Goal: Information Seeking & Learning: Learn about a topic

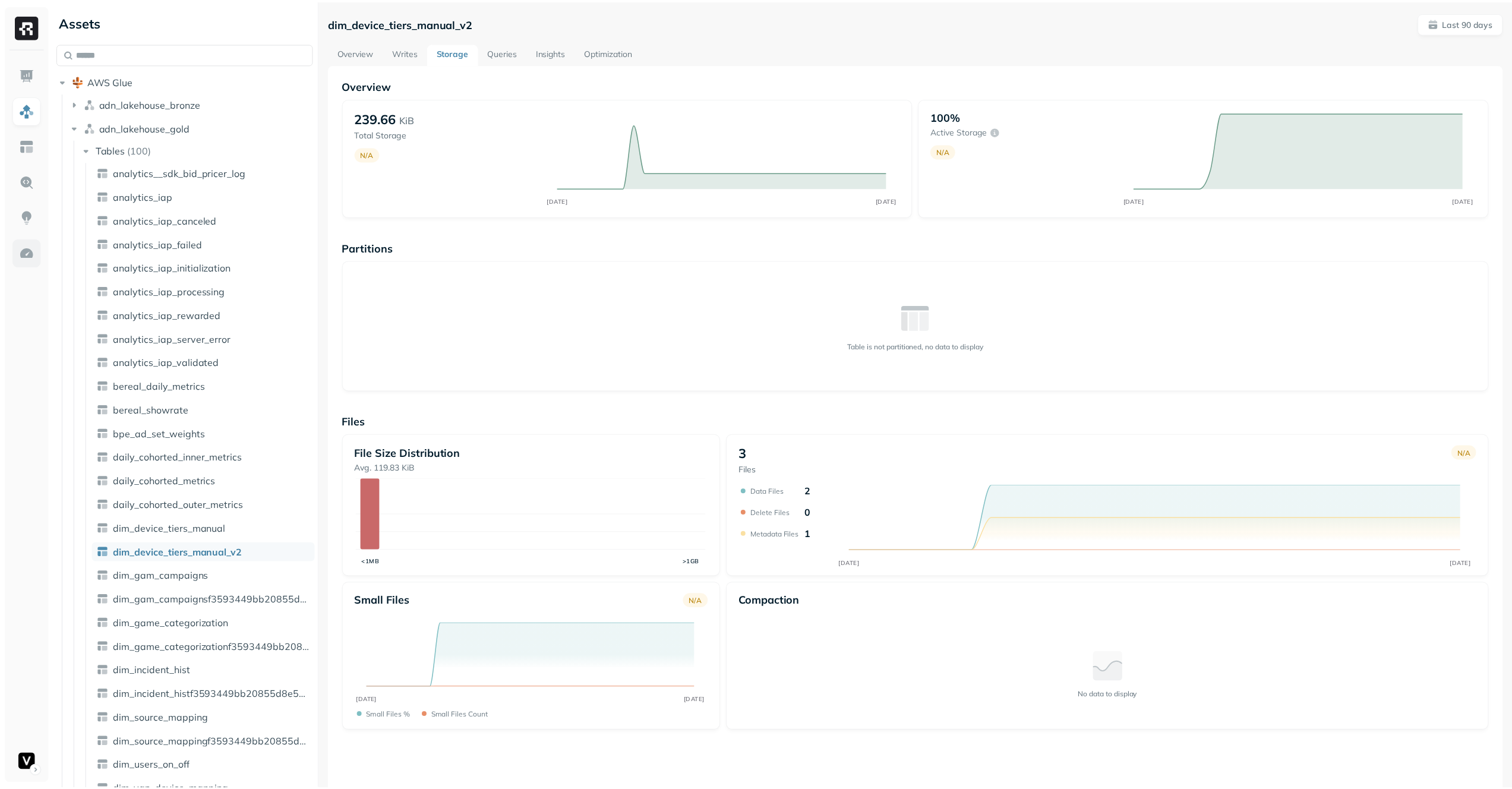
scroll to position [158, 0]
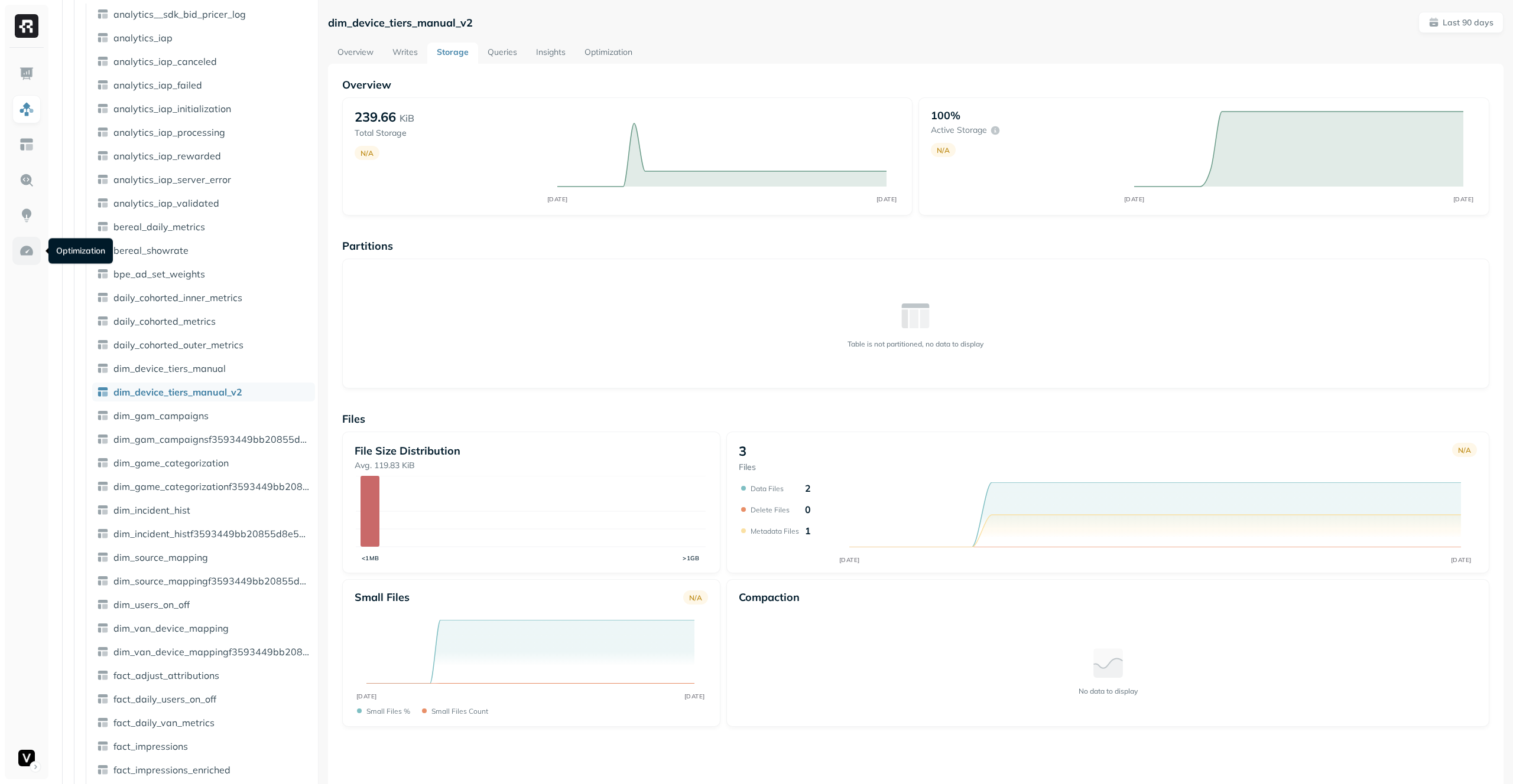
click at [25, 251] on img at bounding box center [27, 251] width 15 height 15
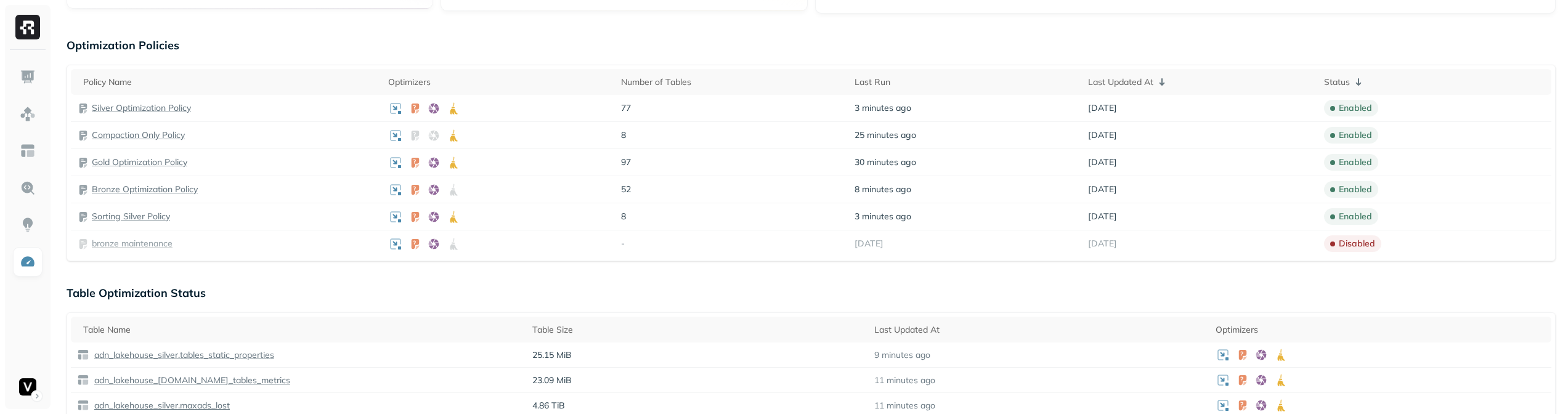
scroll to position [853, 0]
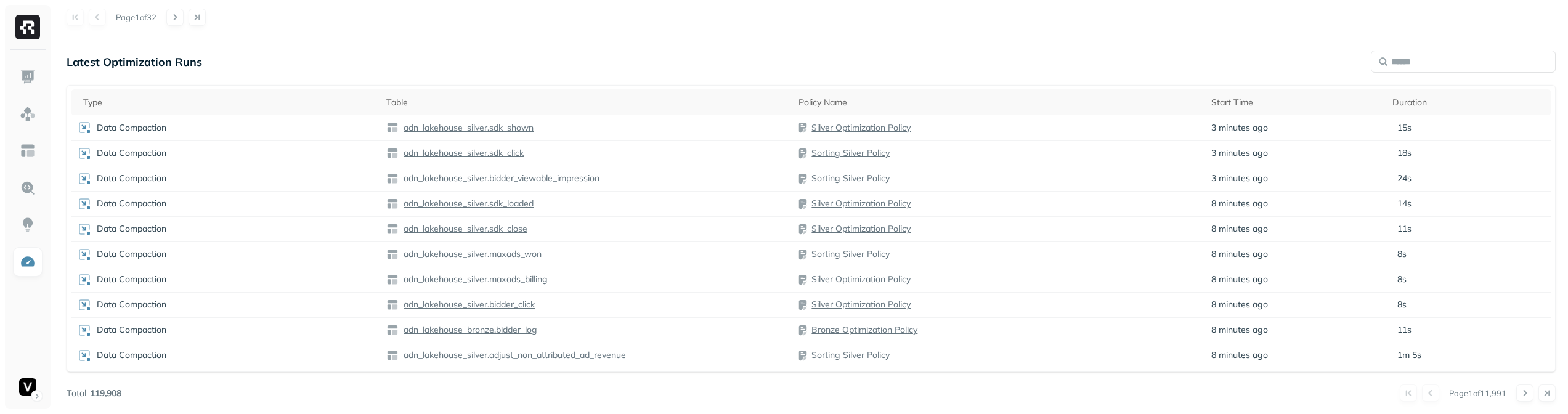
click at [1526, 392] on button at bounding box center [1526, 393] width 18 height 18
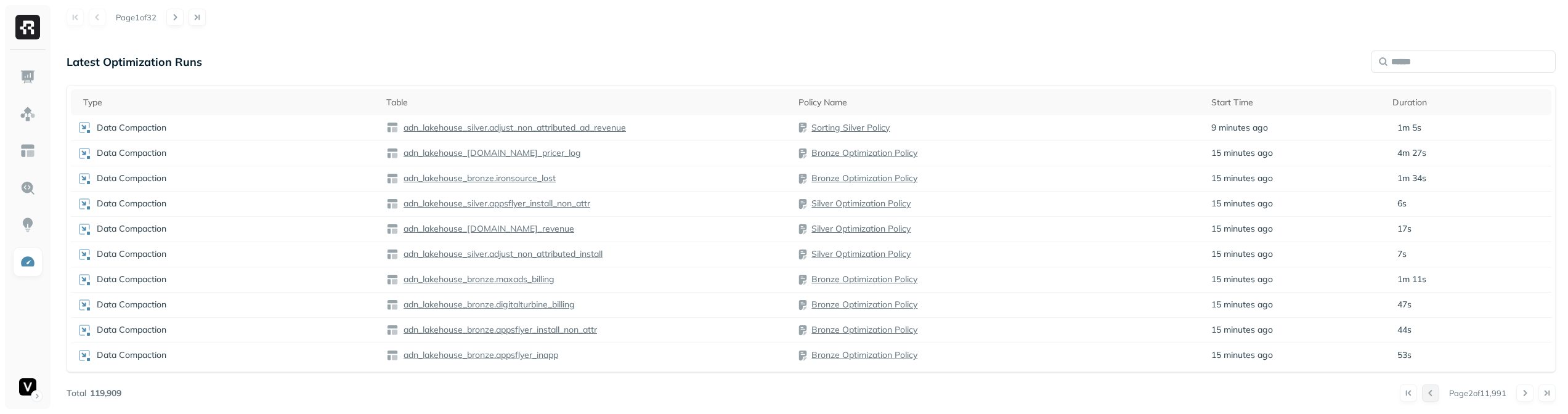
click at [1430, 393] on button at bounding box center [1431, 393] width 18 height 18
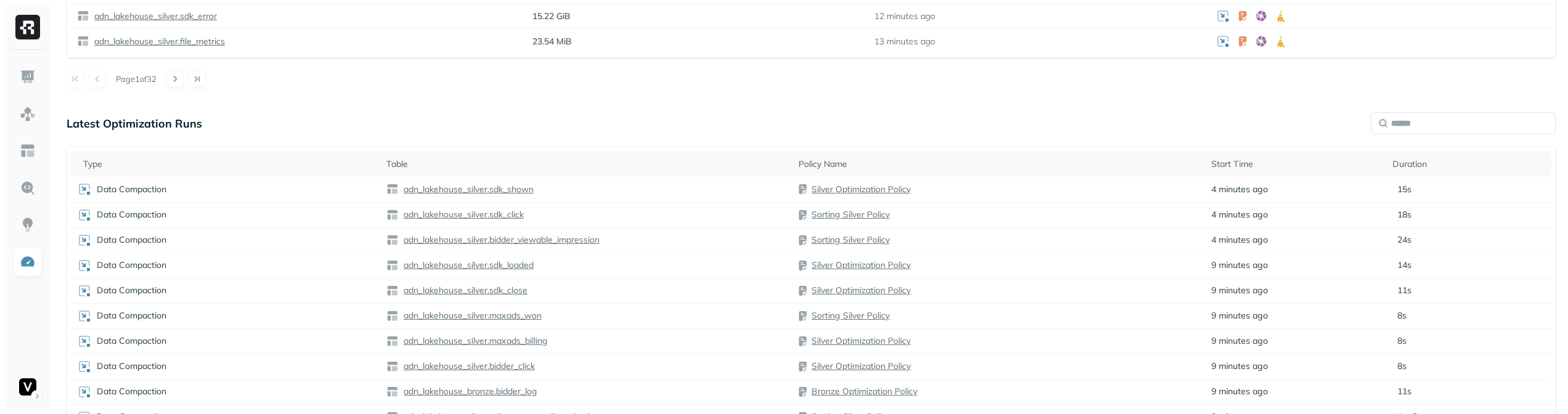
scroll to position [0, 0]
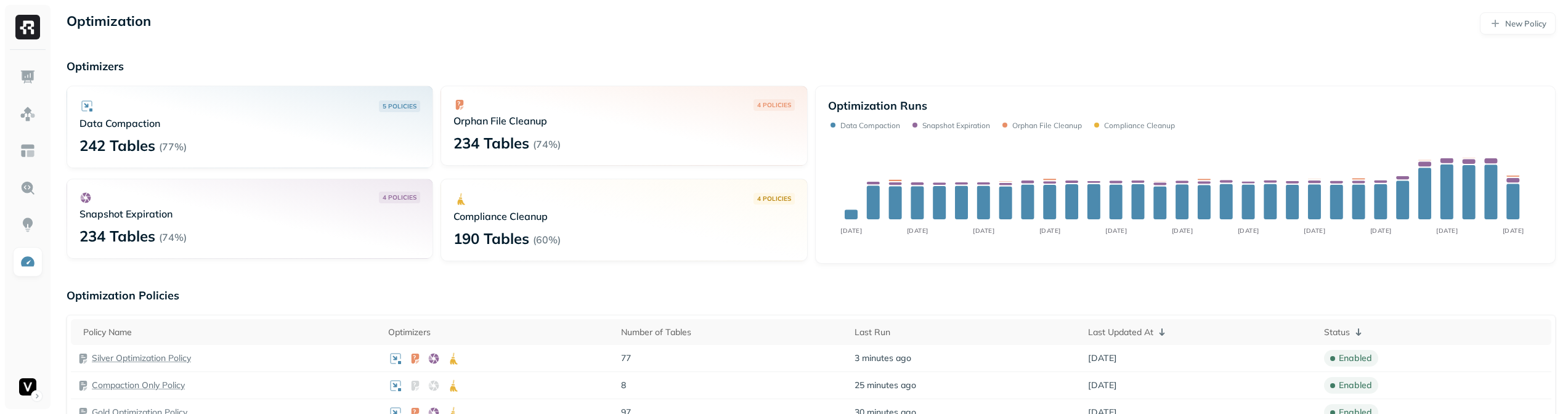
click at [26, 79] on img at bounding box center [28, 77] width 16 height 16
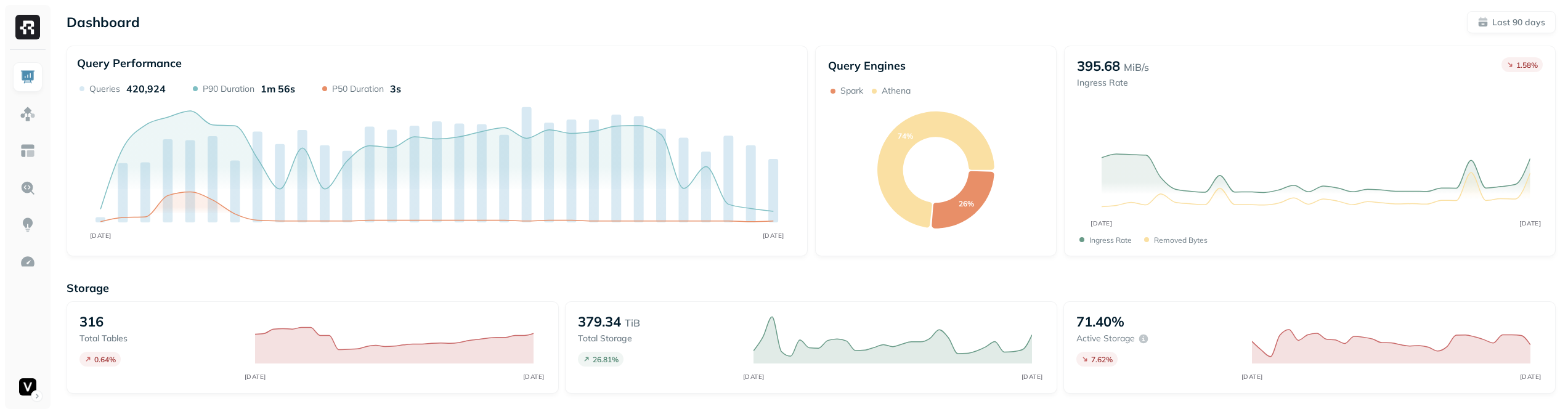
click at [22, 292] on ul at bounding box center [27, 232] width 31 height 340
click at [34, 258] on img at bounding box center [28, 262] width 16 height 16
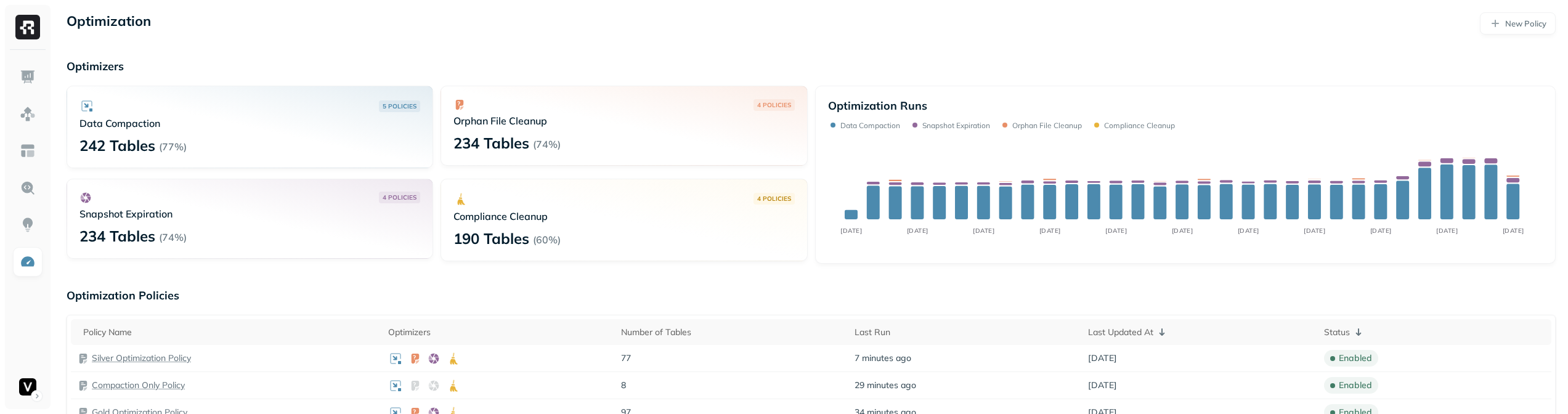
click at [571, 152] on div "234 Tables ( 74% )" at bounding box center [624, 142] width 341 height 20
click at [126, 149] on p "242 Tables" at bounding box center [117, 145] width 76 height 20
click at [128, 149] on p "242 Tables" at bounding box center [117, 145] width 76 height 20
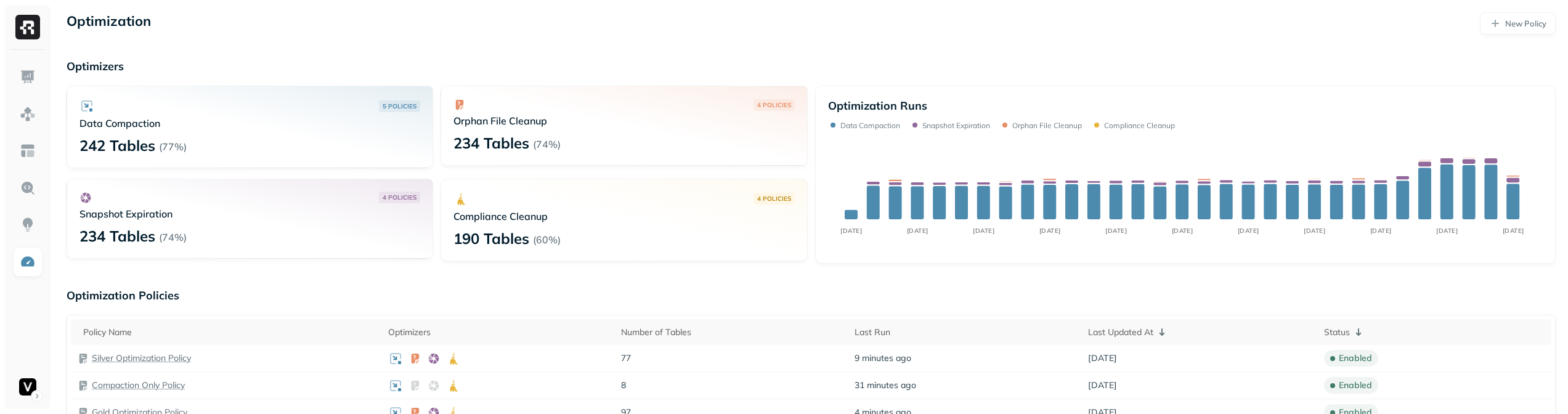
click at [415, 62] on p "Optimizers" at bounding box center [811, 66] width 1490 height 14
click at [520, 236] on p "190 Tables" at bounding box center [491, 238] width 76 height 20
click at [676, 227] on div "4 POLICIES Compliance Cleanup 190 Tables ( 60% )" at bounding box center [624, 219] width 367 height 82
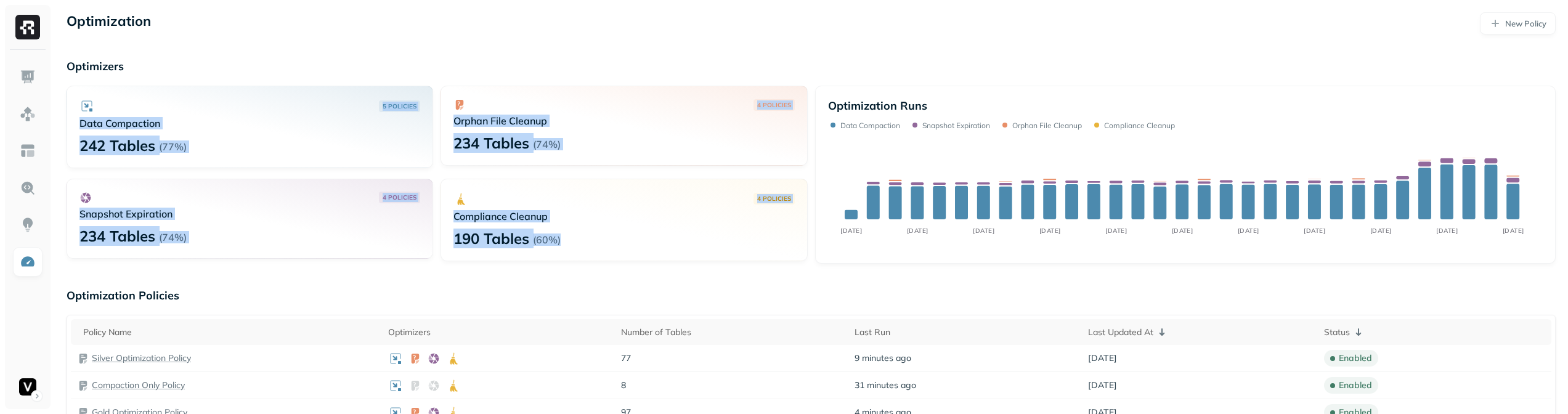
drag, startPoint x: 618, startPoint y: 242, endPoint x: 485, endPoint y: 61, distance: 224.6
click at [485, 61] on div "Optimizers 5 POLICIES Data Compaction 242 Tables ( 77% ) 4 POLICIES Orphan File…" at bounding box center [811, 161] width 1490 height 205
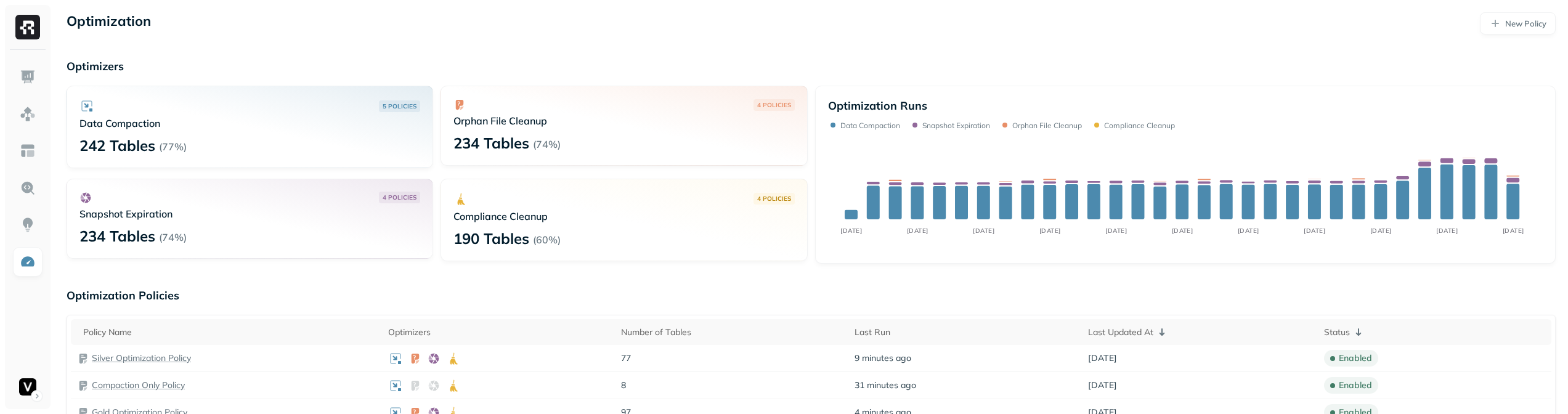
click at [640, 227] on div "4 POLICIES Compliance Cleanup 190 Tables ( 60% )" at bounding box center [624, 219] width 367 height 82
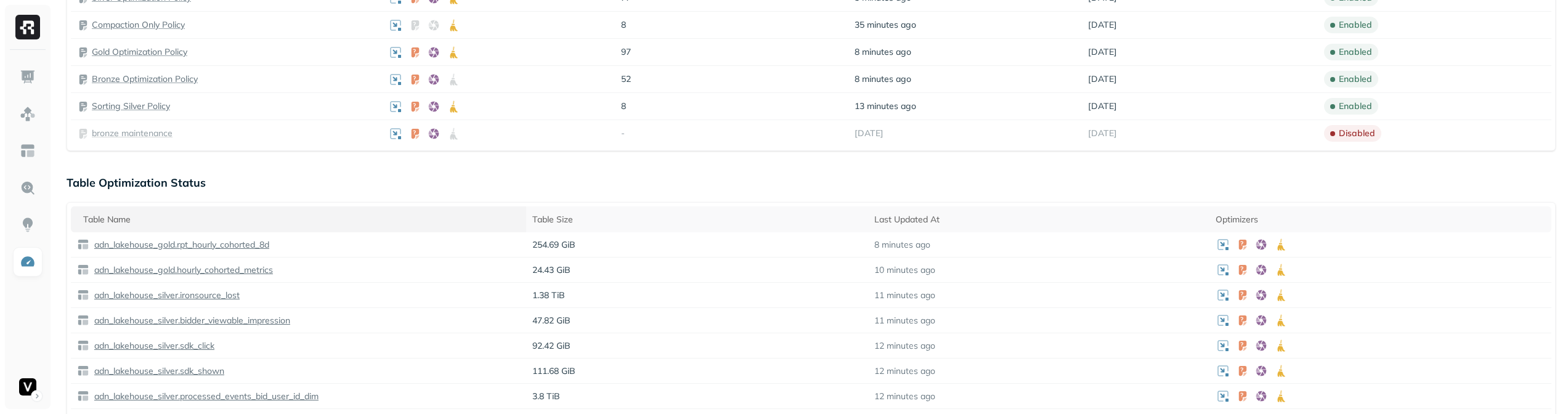
click at [401, 224] on div "Table Name" at bounding box center [301, 219] width 437 height 12
click at [169, 221] on div "Table Name" at bounding box center [301, 219] width 437 height 14
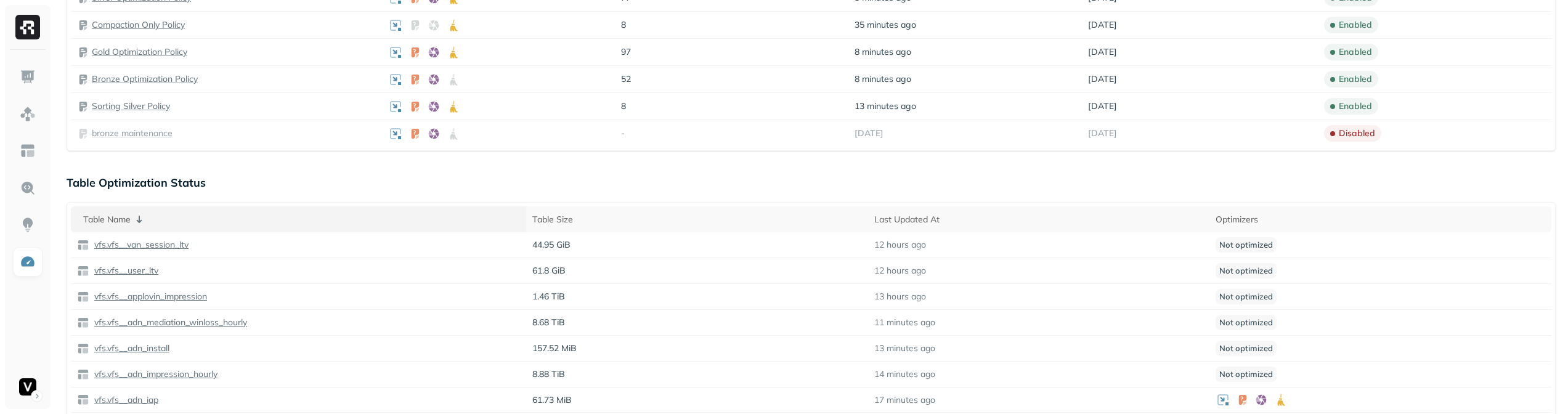
click at [169, 221] on div "Table Name" at bounding box center [301, 219] width 437 height 14
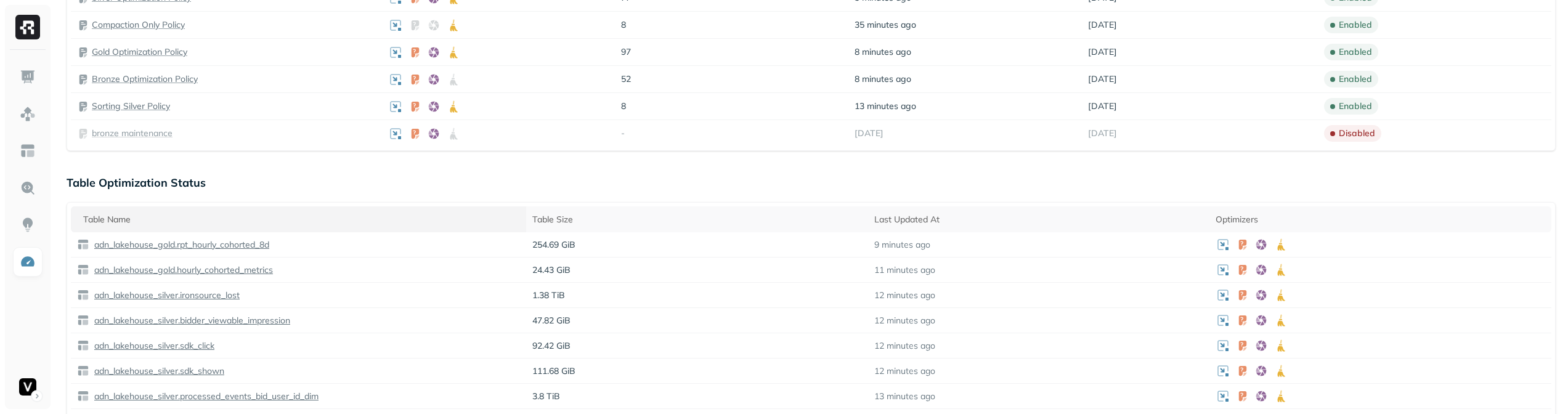
click at [277, 225] on div "Table Name" at bounding box center [301, 219] width 437 height 12
click at [277, 225] on div "Table Name" at bounding box center [301, 219] width 437 height 14
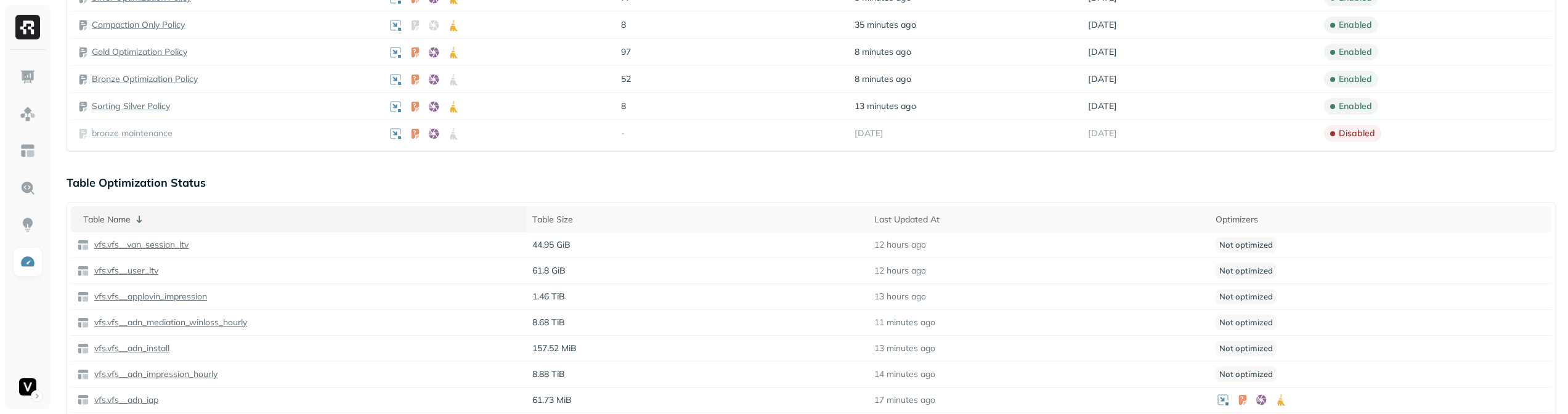
click at [277, 225] on div "Table Name" at bounding box center [301, 219] width 437 height 14
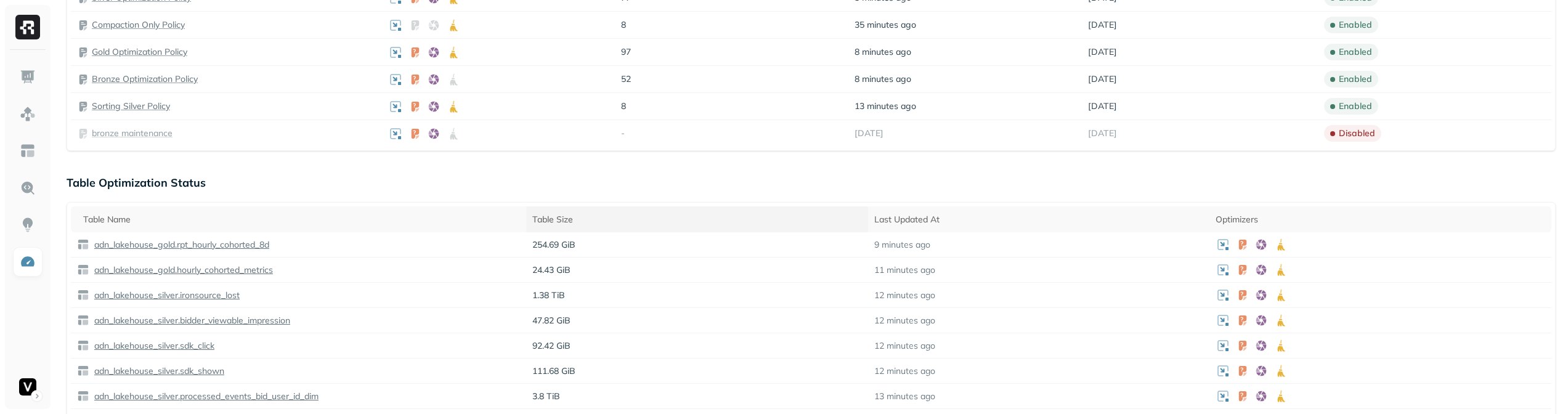
click at [622, 225] on th "Table Size" at bounding box center [697, 219] width 342 height 26
click at [622, 225] on div "Table Size" at bounding box center [697, 219] width 329 height 14
click at [622, 225] on th "Table Size" at bounding box center [697, 219] width 342 height 26
click at [622, 225] on div "Table Size" at bounding box center [697, 219] width 329 height 14
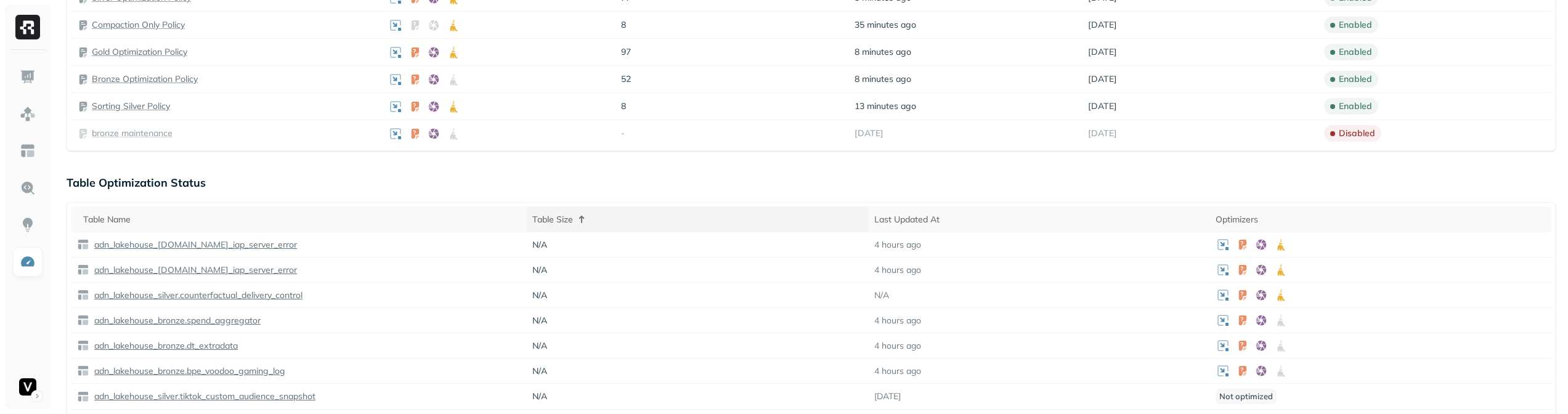
click at [622, 225] on div "Table Size" at bounding box center [697, 219] width 329 height 14
click at [962, 220] on div "Last Updated At" at bounding box center [1039, 219] width 329 height 12
click at [962, 221] on div "Last Updated At" at bounding box center [1038, 219] width 333 height 14
click at [958, 220] on div "Last Updated At" at bounding box center [1039, 219] width 329 height 12
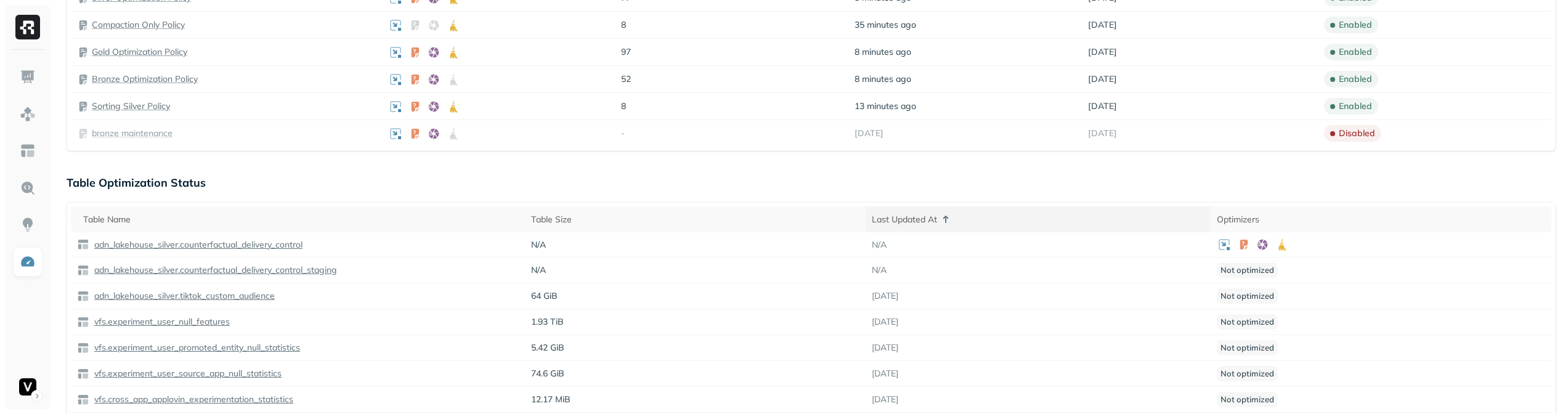
click at [956, 219] on div "Last Updated At" at bounding box center [1038, 219] width 333 height 14
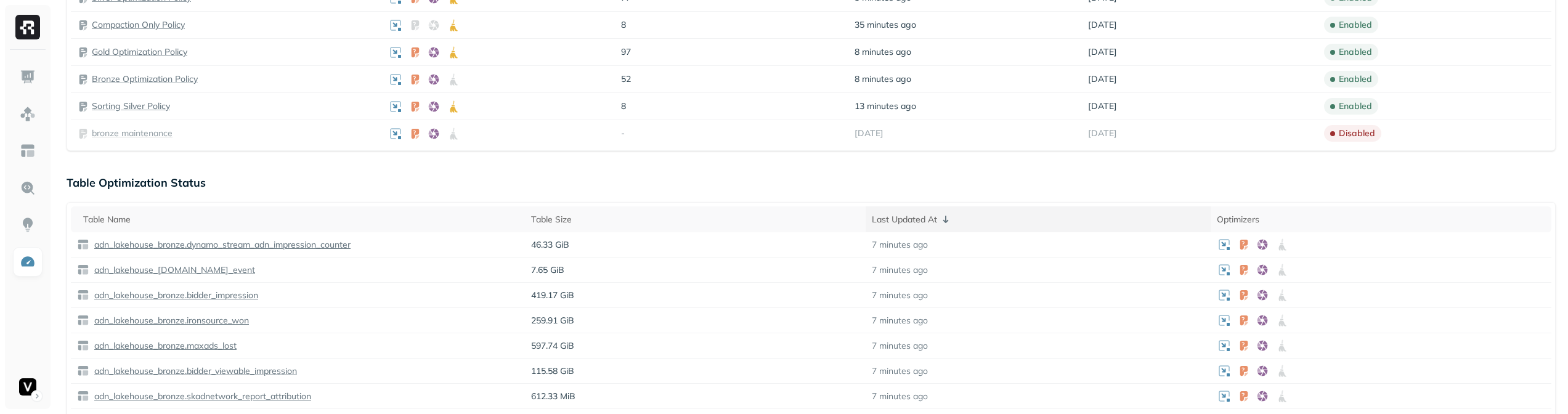
click at [956, 219] on div "Last Updated At" at bounding box center [1038, 219] width 333 height 14
click at [707, 221] on div "Table Size" at bounding box center [697, 219] width 329 height 12
click at [707, 221] on div "Table Size" at bounding box center [697, 219] width 329 height 14
click at [982, 219] on div "Last Updated At" at bounding box center [1039, 219] width 329 height 12
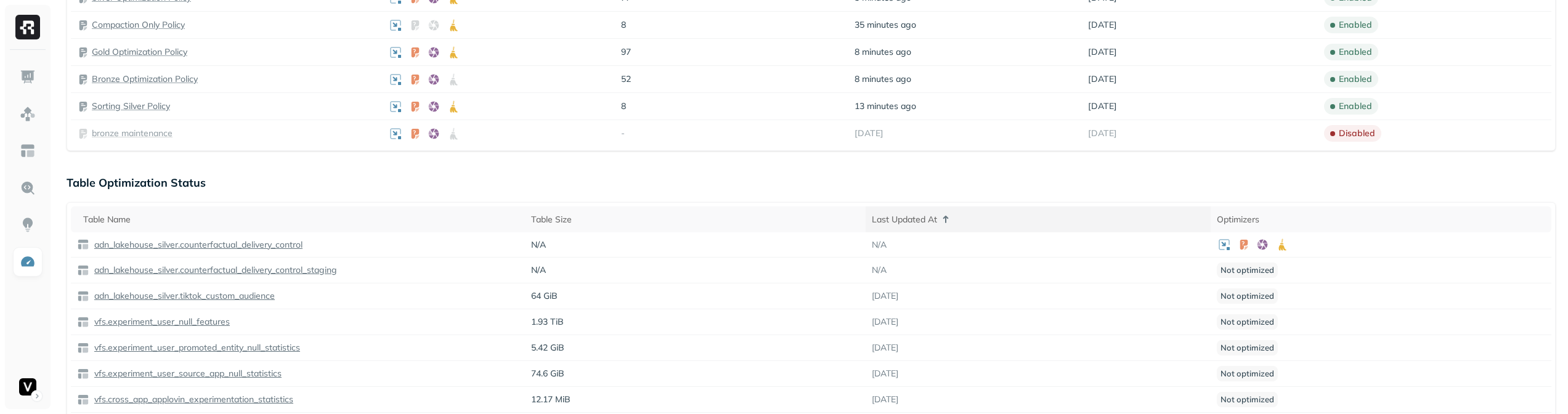
click at [972, 217] on div "Last Updated At" at bounding box center [1038, 219] width 333 height 14
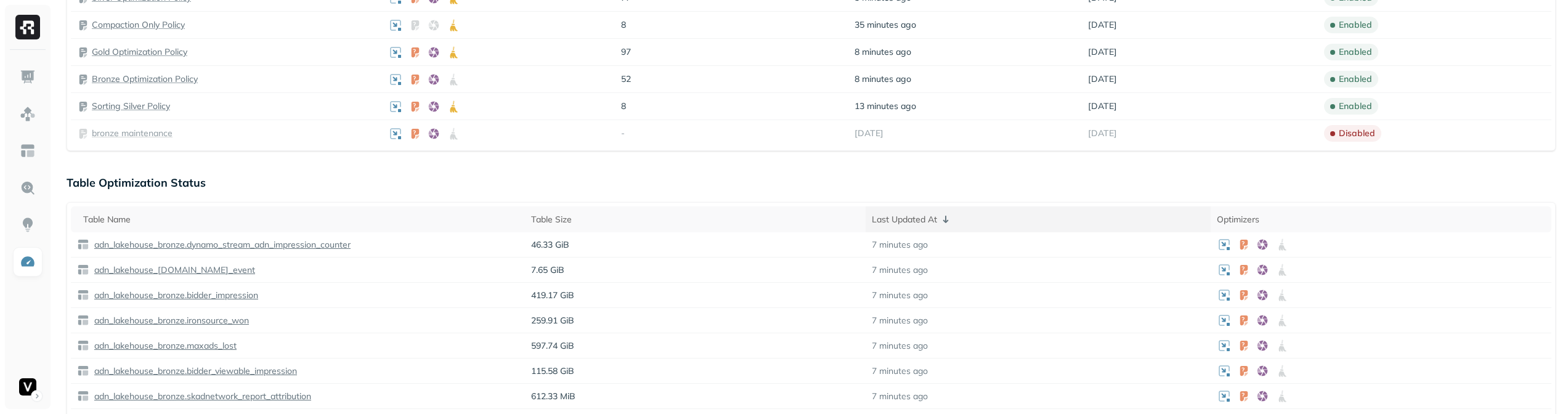
click at [972, 217] on div "Last Updated At" at bounding box center [1038, 219] width 333 height 14
click at [974, 224] on div "Last Updated At" at bounding box center [1039, 219] width 329 height 12
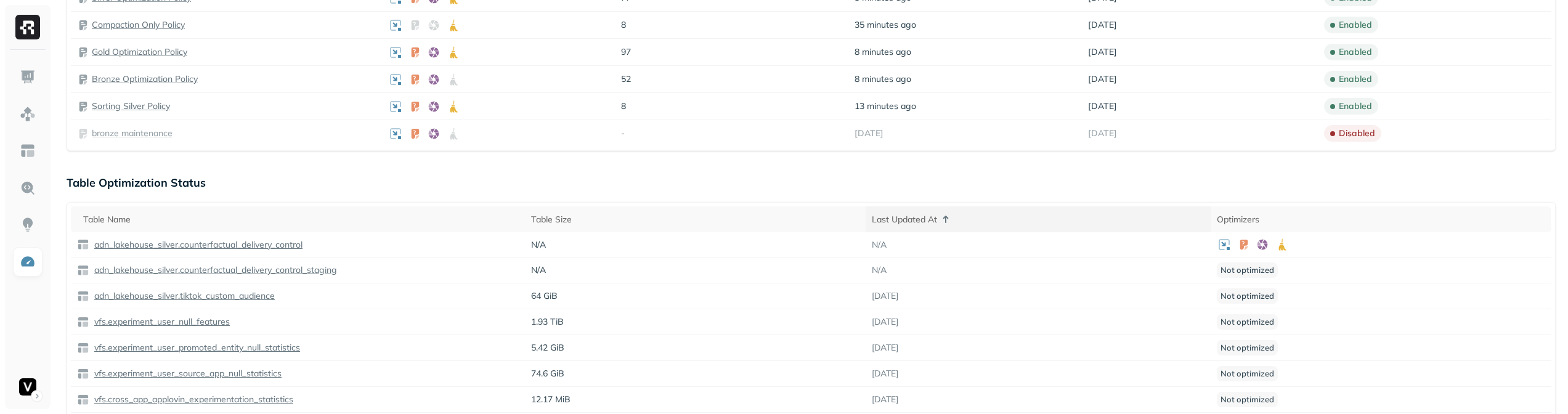
click at [974, 224] on div "Last Updated At" at bounding box center [1038, 219] width 333 height 14
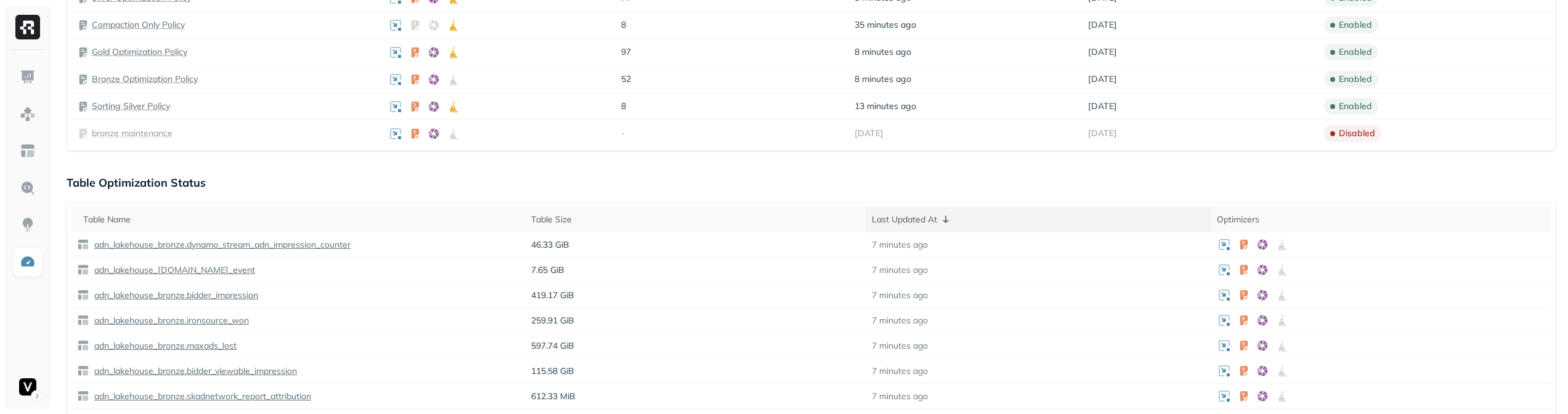
click at [974, 224] on div "Last Updated At" at bounding box center [1038, 219] width 333 height 14
click at [1314, 209] on th "Optimizers" at bounding box center [1381, 219] width 342 height 26
click at [1306, 216] on div "Optimizers" at bounding box center [1380, 219] width 329 height 14
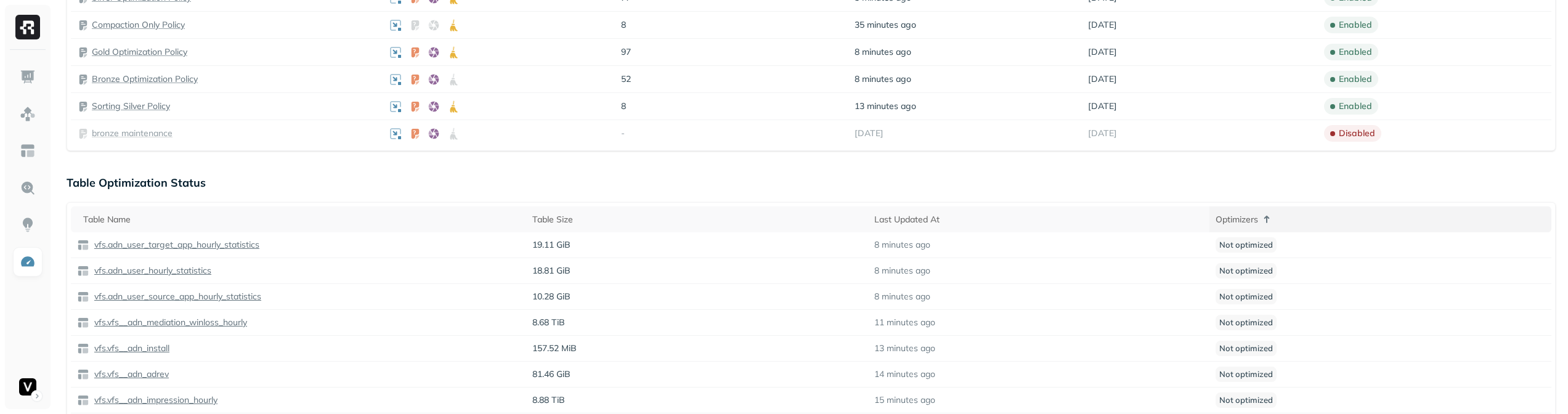
click at [1305, 216] on div "Optimizers" at bounding box center [1380, 219] width 329 height 14
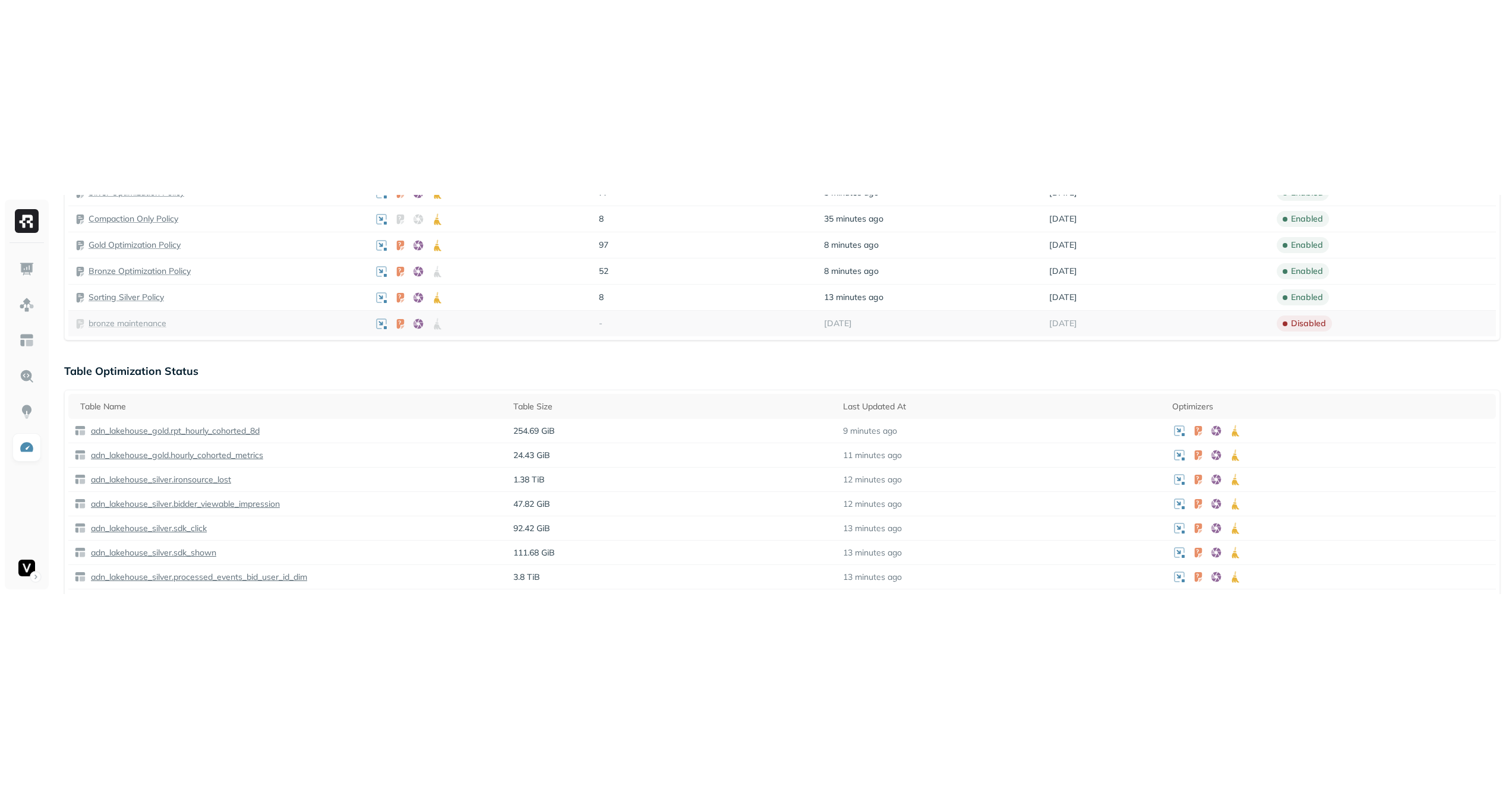
scroll to position [0, 0]
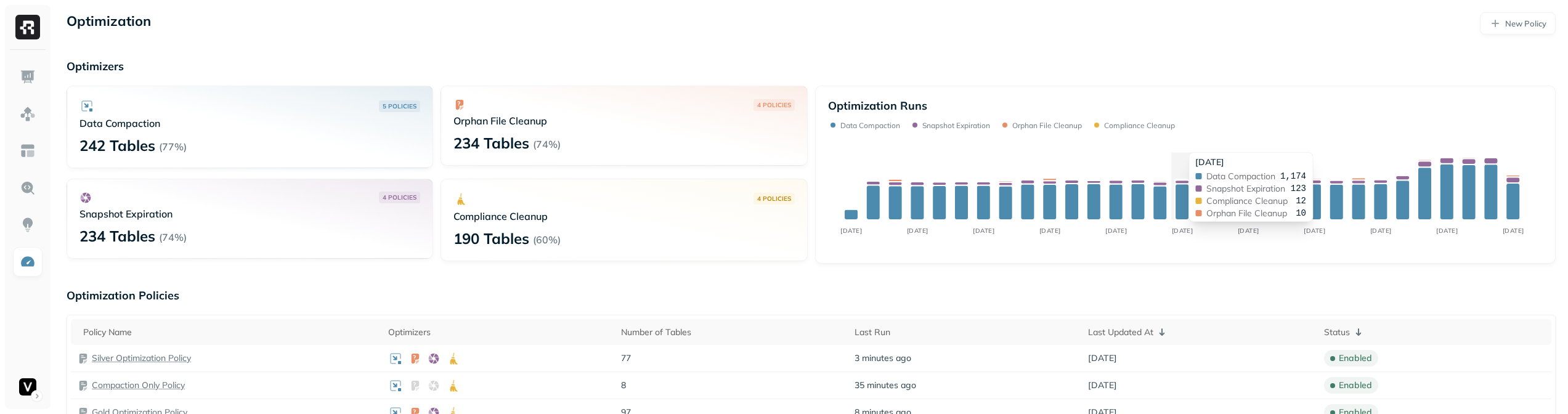
click at [1183, 215] on div "[DATE] Aug [DATE] Aug [DATE] Aug [DATE] Aug [DATE] Aug [DATE] [DATE] Data Compa…" at bounding box center [1186, 195] width 716 height 111
click at [557, 213] on p "Compliance Cleanup" at bounding box center [624, 216] width 341 height 12
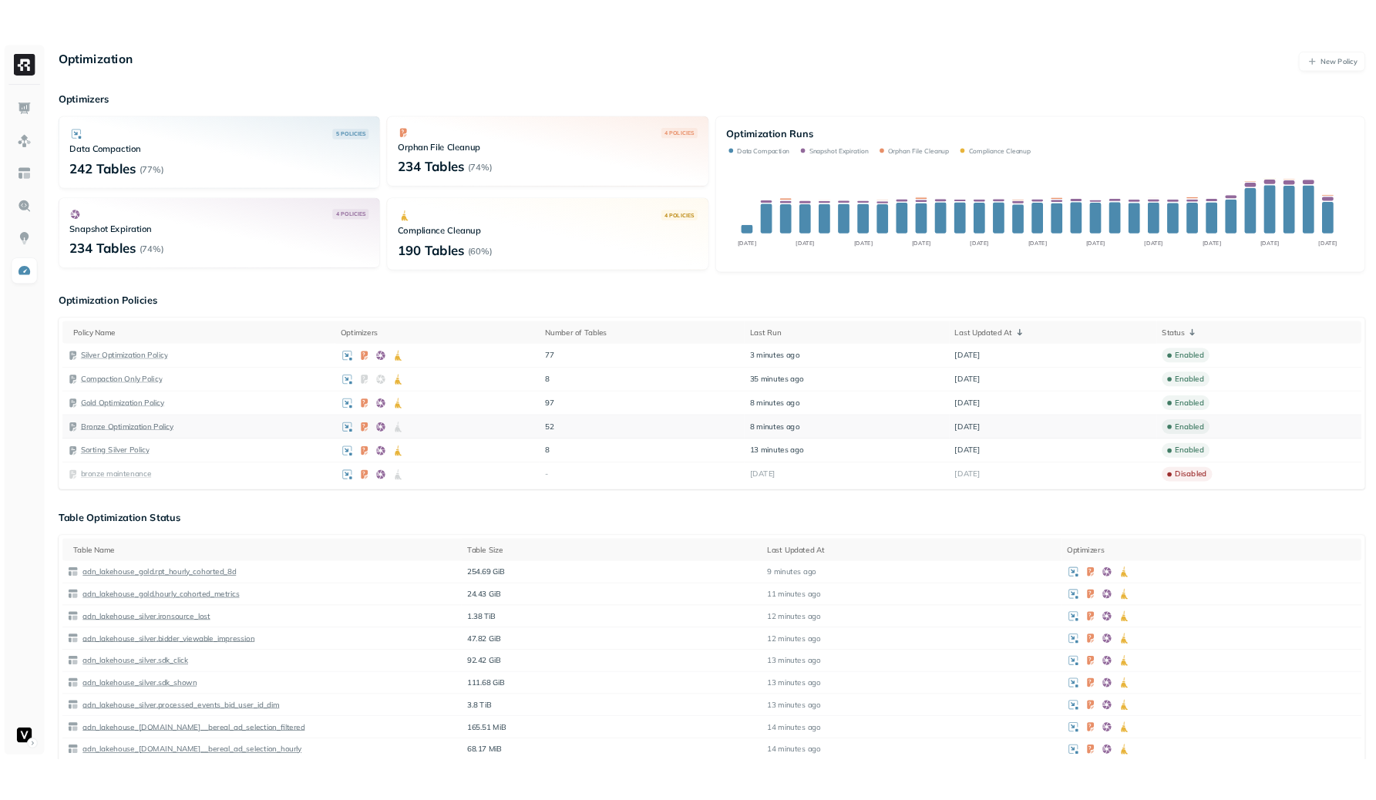
scroll to position [2, 0]
